Goal: Task Accomplishment & Management: Manage account settings

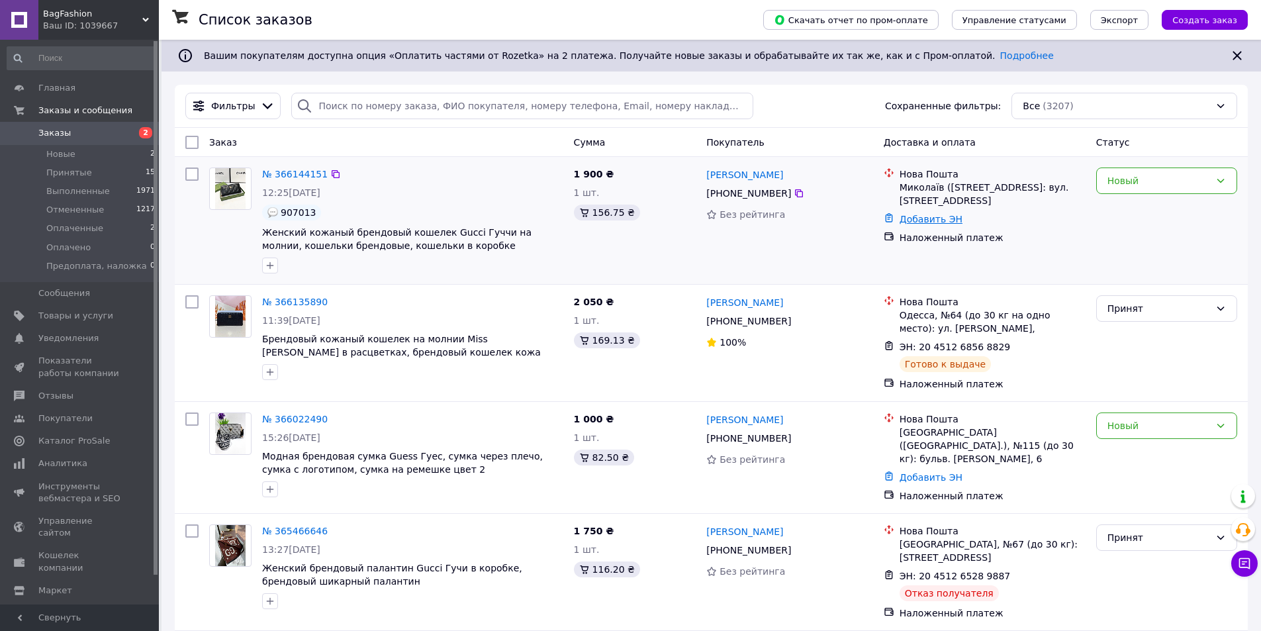
click at [928, 214] on link "Добавить ЭН" at bounding box center [931, 219] width 63 height 11
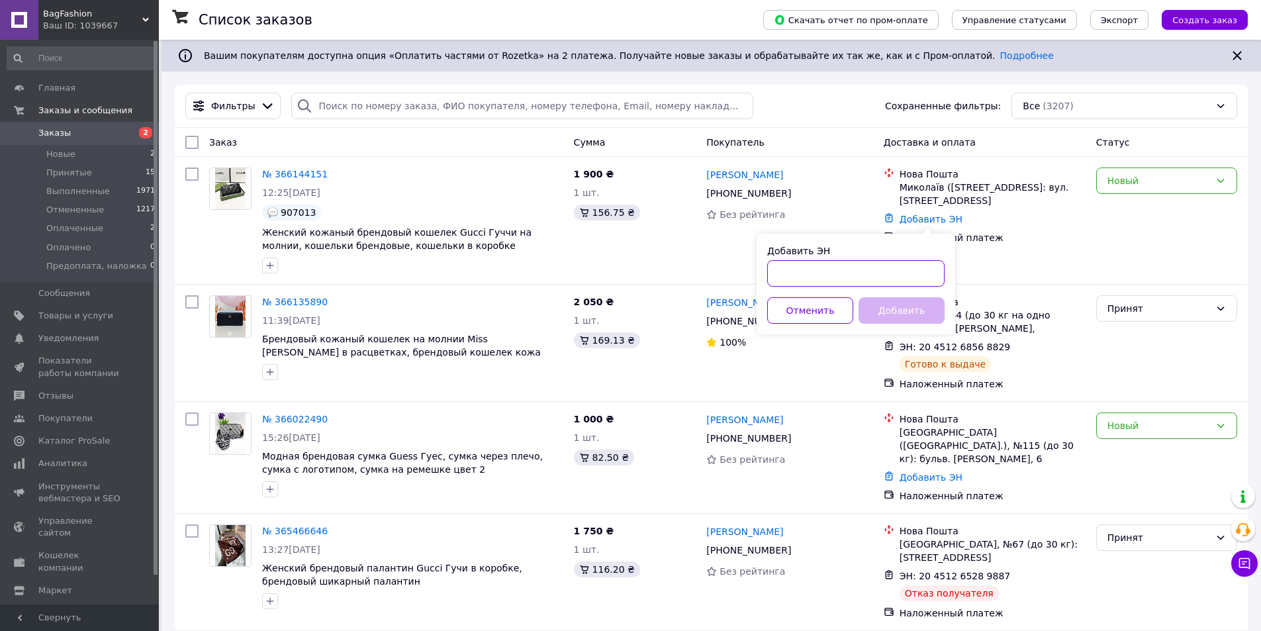
paste input "20451268623143"
type input "20451268623143"
click at [874, 313] on button "Добавить" at bounding box center [902, 310] width 86 height 26
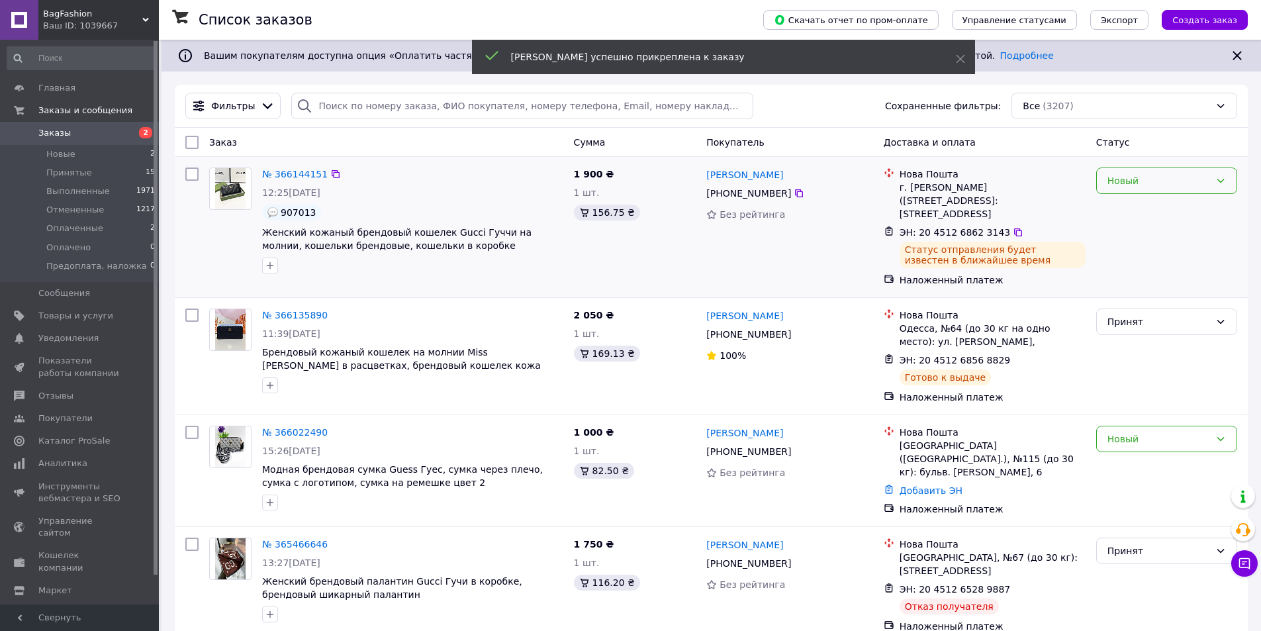
click at [1114, 183] on div "Новый" at bounding box center [1158, 180] width 103 height 15
click at [1119, 210] on li "Принят" at bounding box center [1167, 210] width 140 height 24
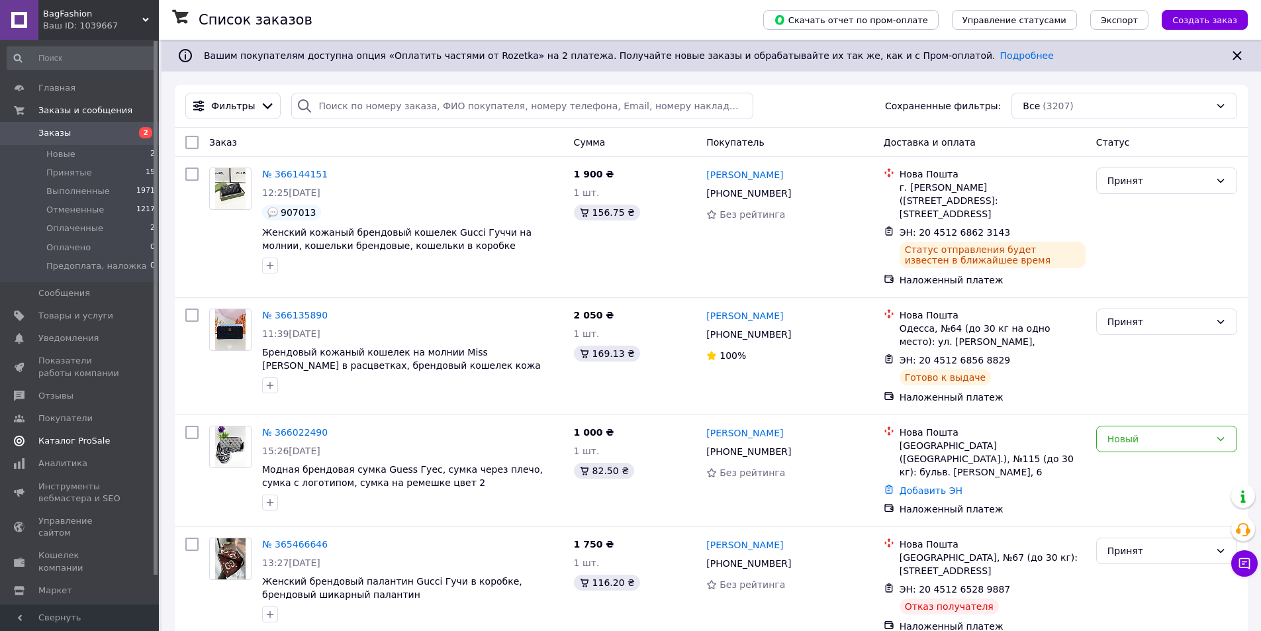
click at [73, 442] on span "Каталог ProSale" at bounding box center [73, 441] width 71 height 12
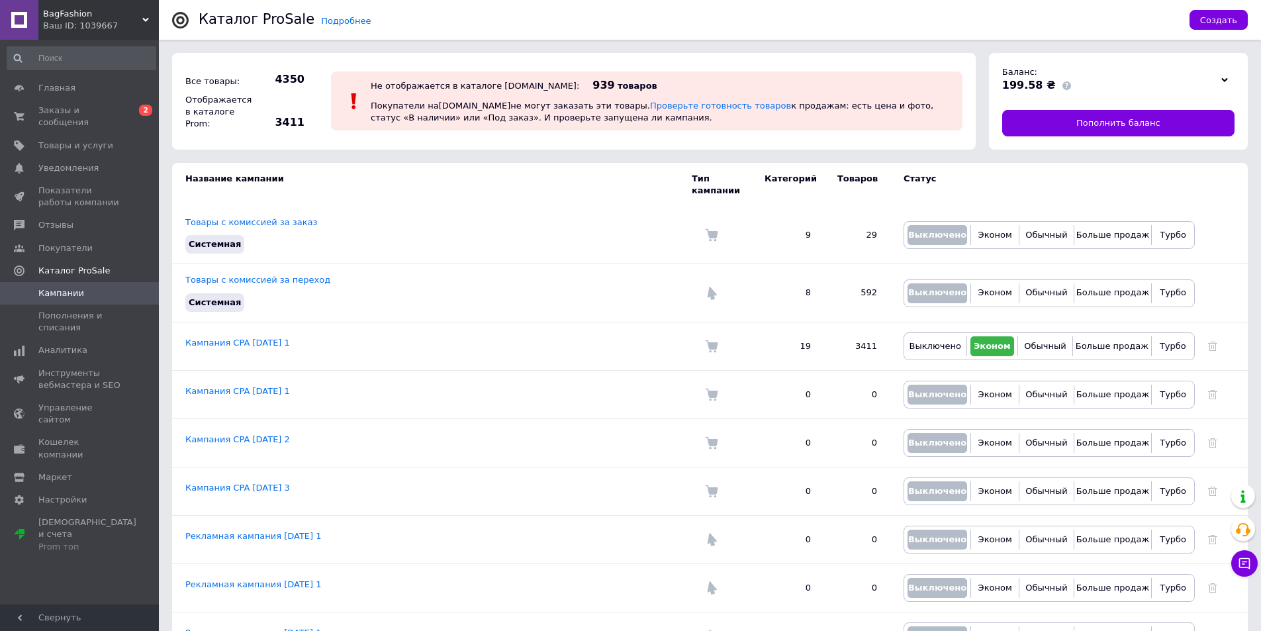
click at [1225, 77] on icon at bounding box center [1224, 80] width 7 height 7
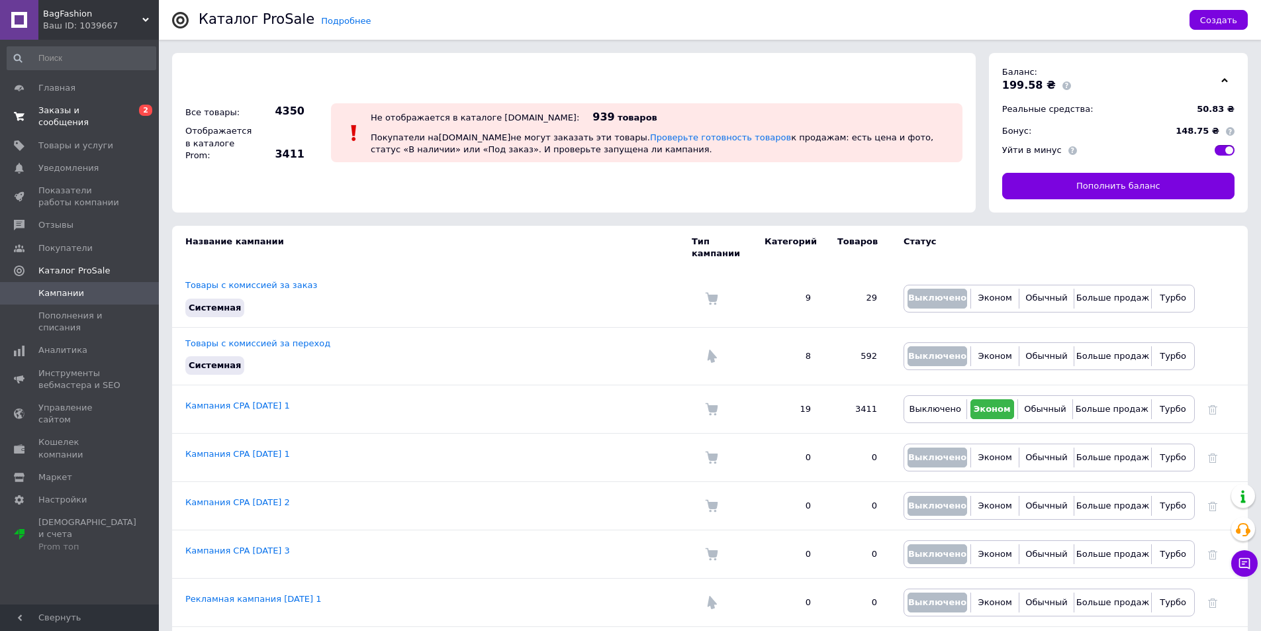
click at [86, 109] on span "Заказы и сообщения" at bounding box center [80, 117] width 84 height 24
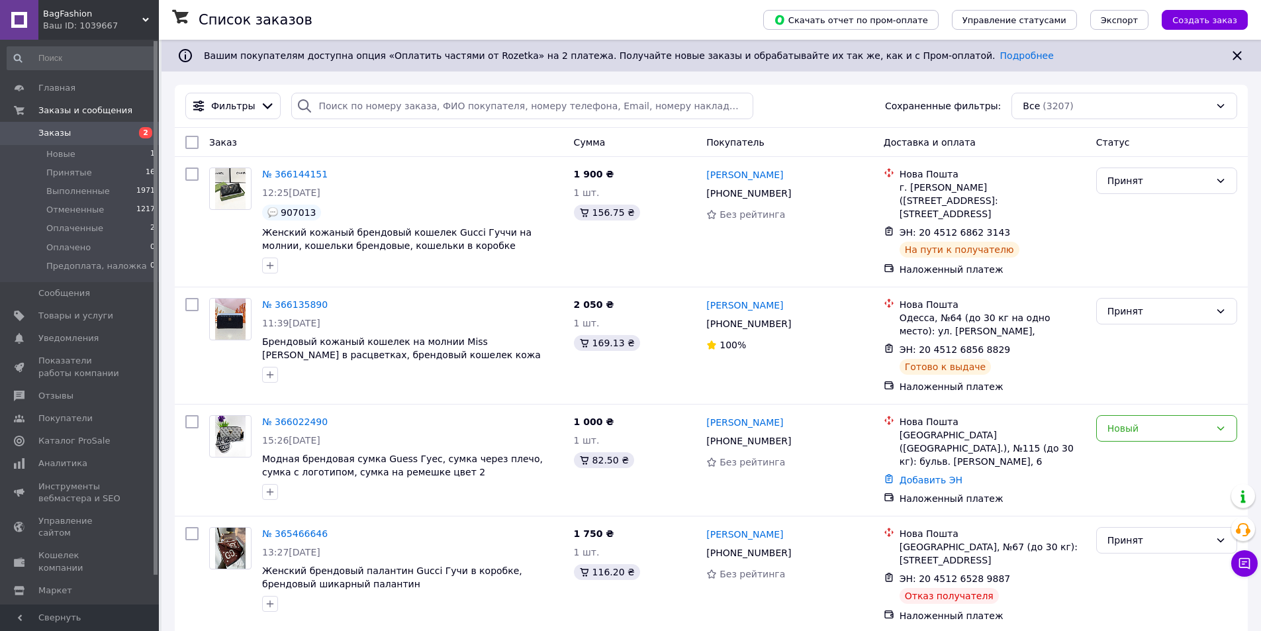
click at [568, 20] on div "Список заказов" at bounding box center [468, 20] width 538 height 40
click at [59, 393] on span "Отзывы" at bounding box center [55, 396] width 35 height 12
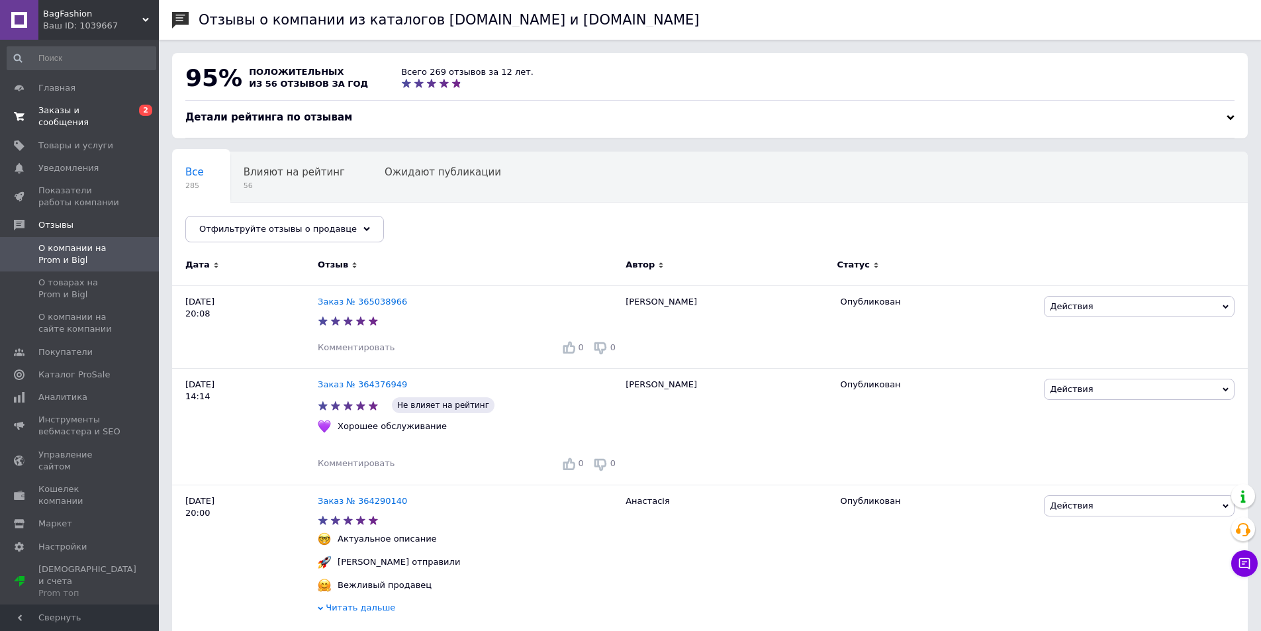
click at [75, 110] on span "Заказы и сообщения" at bounding box center [80, 117] width 84 height 24
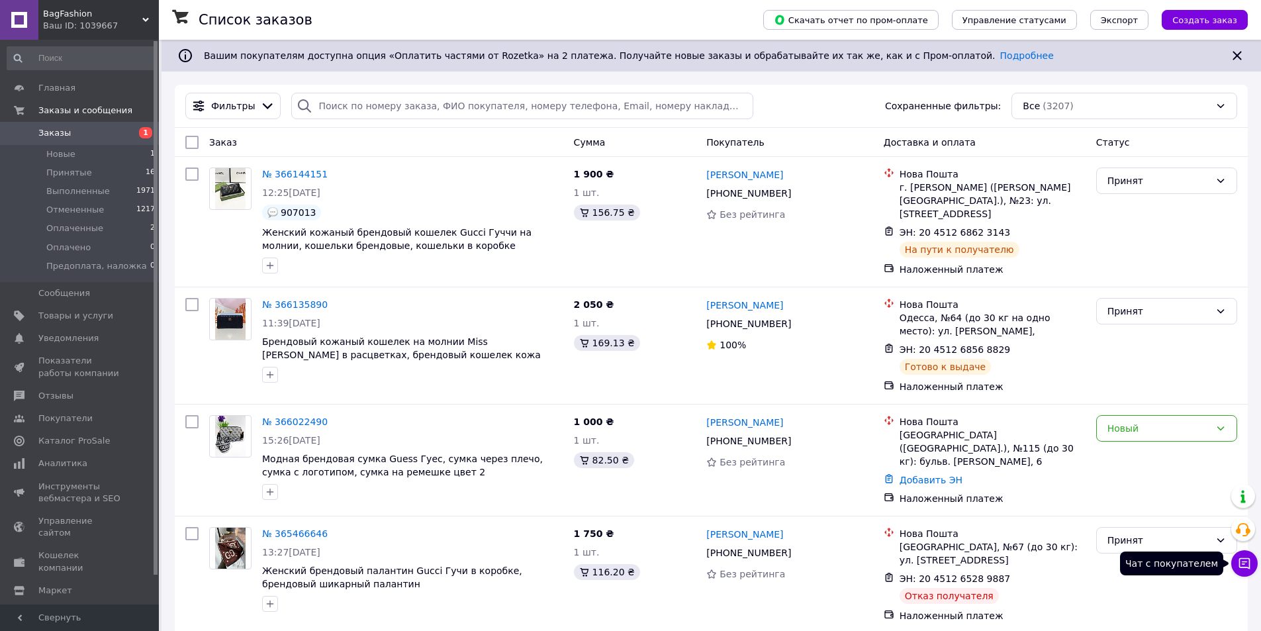
click at [1248, 565] on icon at bounding box center [1244, 563] width 13 height 13
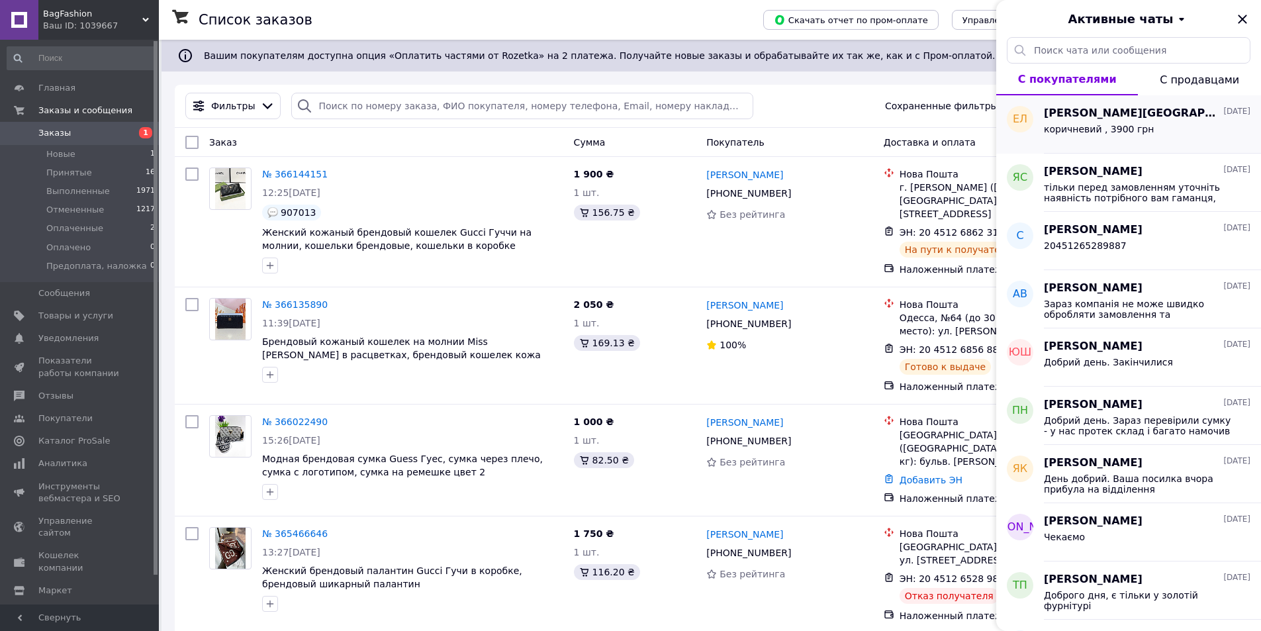
click at [1060, 113] on span "Елена Львова" at bounding box center [1132, 113] width 177 height 15
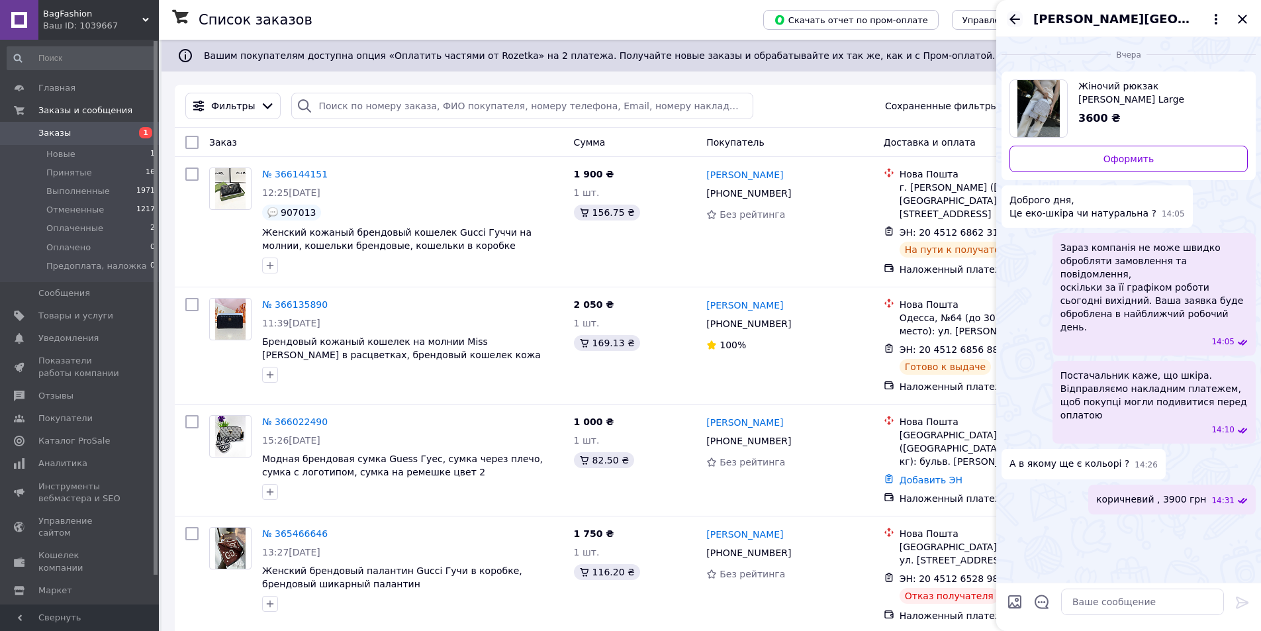
click at [1012, 19] on icon "Назад" at bounding box center [1014, 19] width 11 height 10
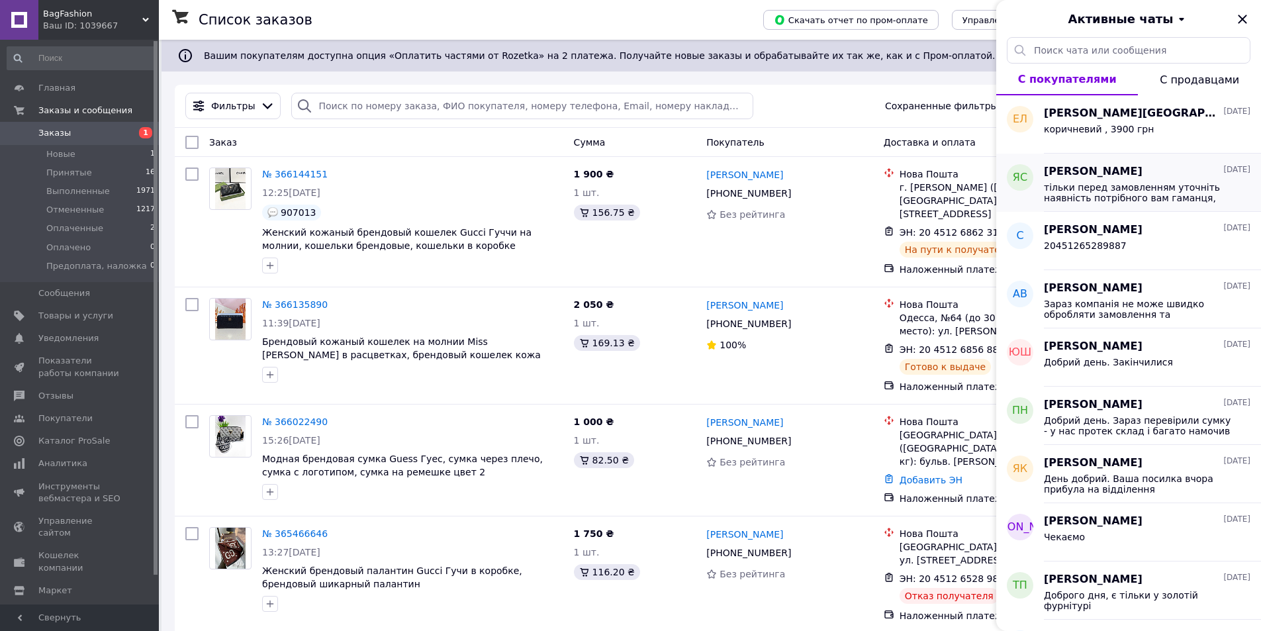
click at [1104, 189] on span "тільки перед замовленням уточніть наявність потрібного вам гаманця, будь ласка" at bounding box center [1138, 192] width 188 height 21
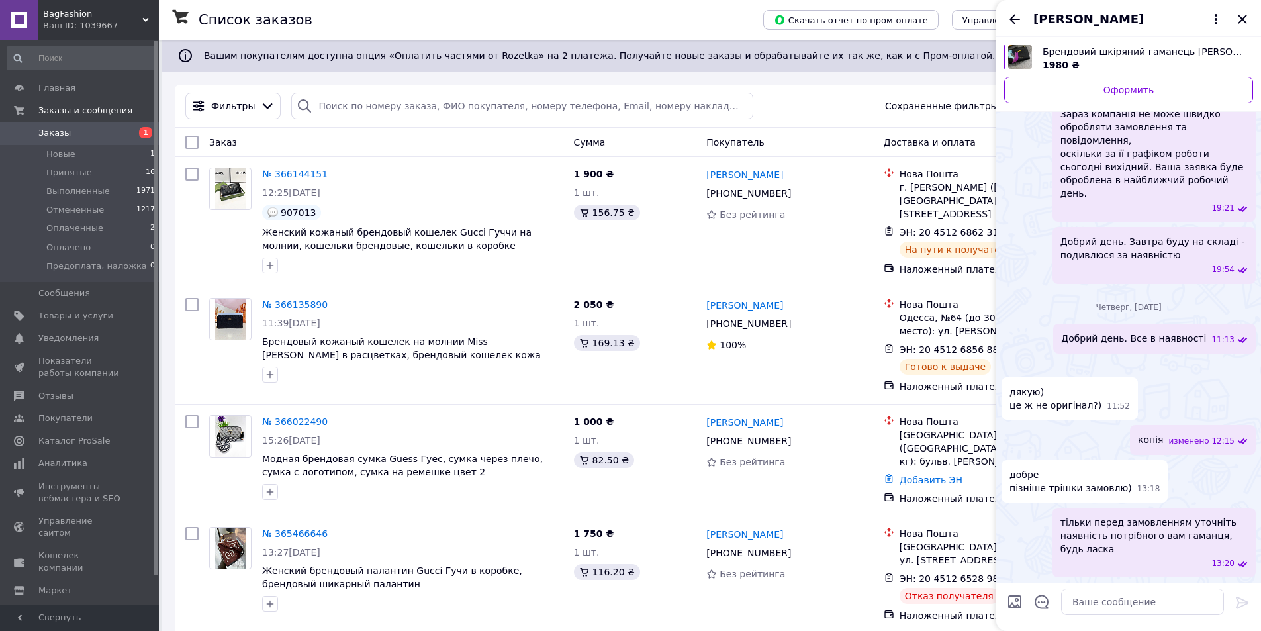
scroll to position [259, 0]
click at [1016, 19] on icon "Назад" at bounding box center [1014, 19] width 11 height 10
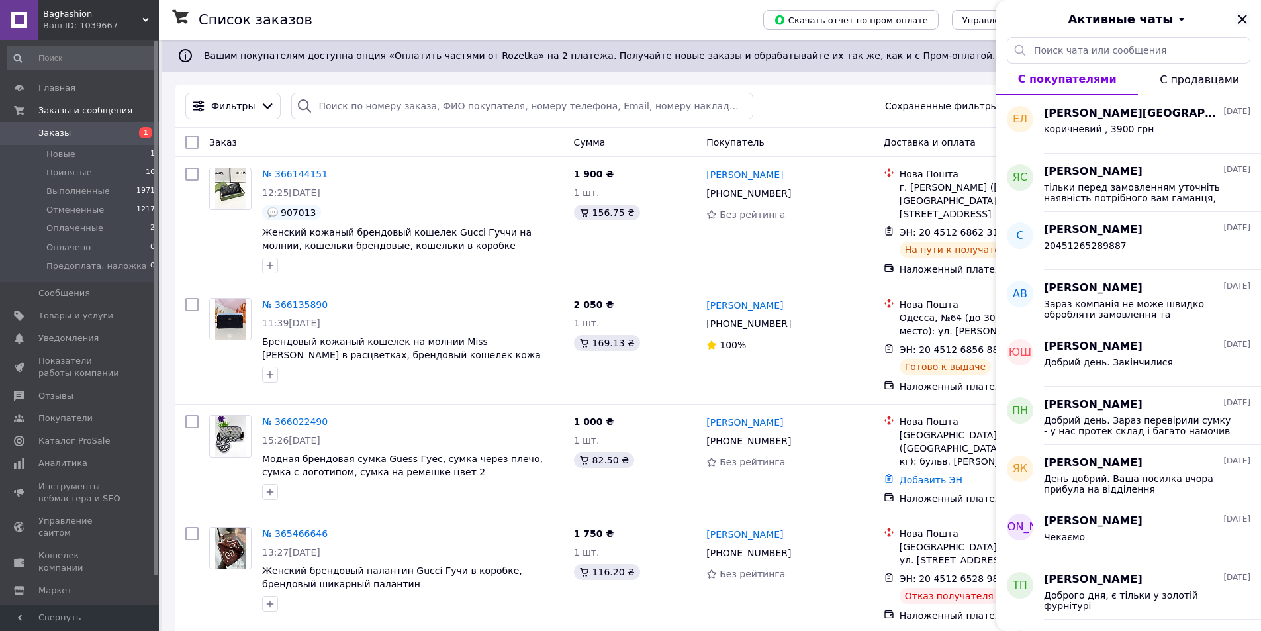
click at [1237, 16] on icon "Закрыть" at bounding box center [1243, 19] width 16 height 16
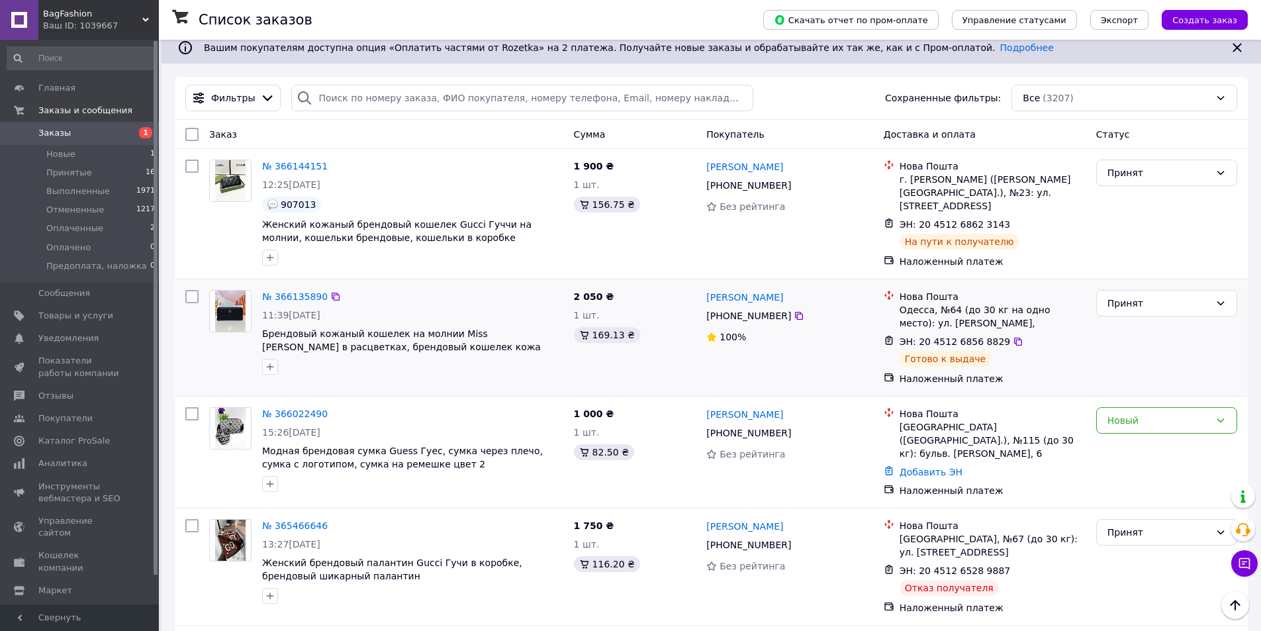
scroll to position [0, 0]
